Goal: Navigation & Orientation: Find specific page/section

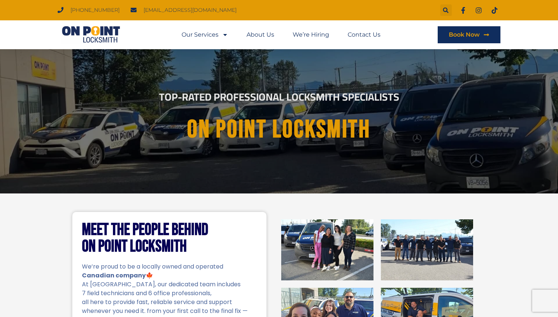
click at [102, 33] on img at bounding box center [91, 35] width 66 height 18
click at [489, 227] on div "Meet the People Behind On Point Locksmith We’re proud to be a locally owned and…" at bounding box center [279, 283] width 558 height 181
click at [101, 33] on img at bounding box center [91, 35] width 66 height 18
